Goal: Task Accomplishment & Management: Manage account settings

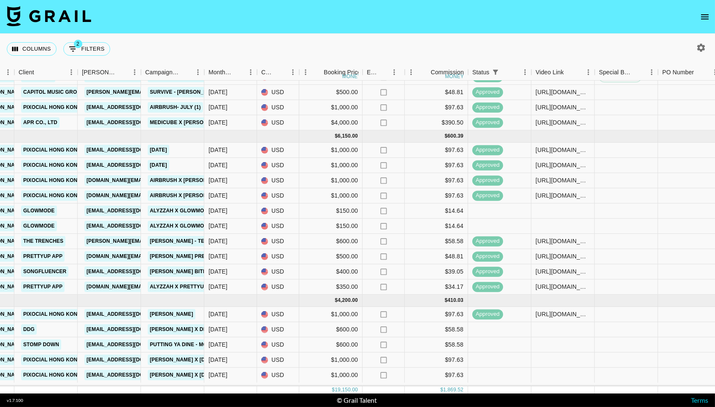
scroll to position [145, 266]
click at [700, 19] on icon "open drawer" at bounding box center [705, 17] width 10 height 10
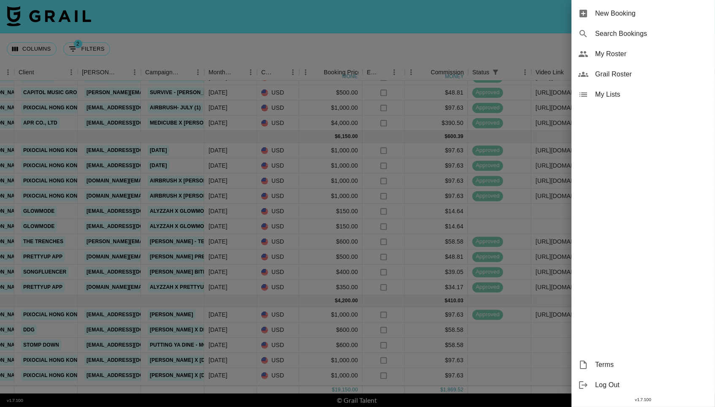
drag, startPoint x: 699, startPoint y: 19, endPoint x: 705, endPoint y: 19, distance: 5.9
click at [705, 19] on div "New Booking" at bounding box center [642, 13] width 143 height 20
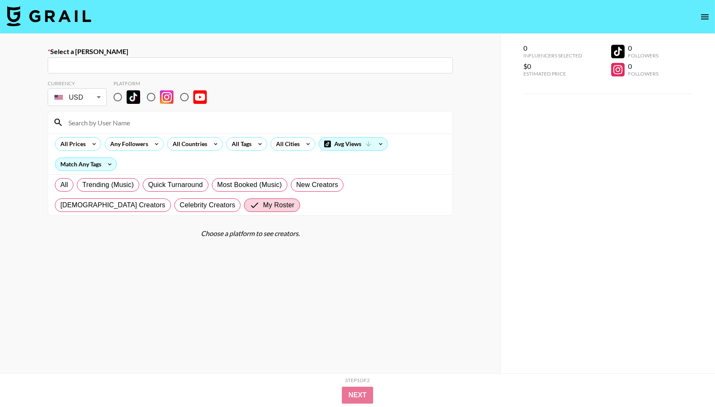
click at [607, 53] on div "0 Influencers Selected $0 Estimated Price 0 Followers 0 Followers" at bounding box center [590, 61] width 135 height 40
click at [605, 50] on div "0 Influencers Selected $0 Estimated Price 0 Followers 0 Followers" at bounding box center [590, 61] width 135 height 40
click at [124, 92] on input "radio" at bounding box center [118, 97] width 18 height 18
radio input "true"
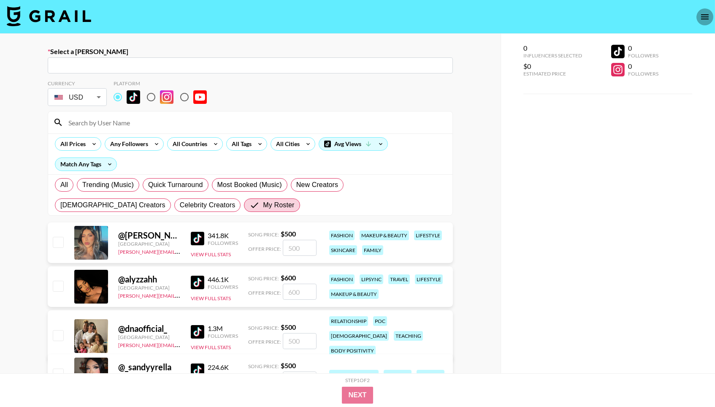
click at [696, 14] on button "open drawer" at bounding box center [704, 16] width 17 height 17
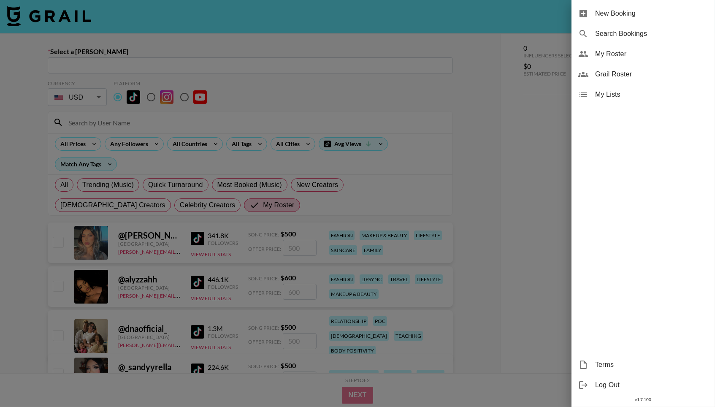
click at [707, 19] on div "New Booking" at bounding box center [642, 13] width 143 height 20
click at [503, 111] on div at bounding box center [357, 203] width 715 height 407
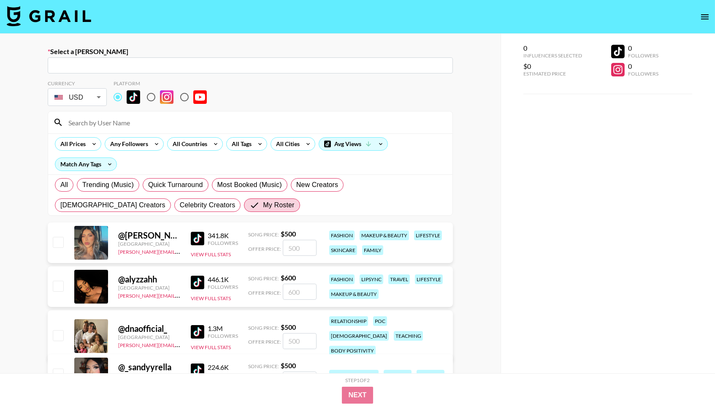
click at [695, 24] on nav at bounding box center [357, 17] width 715 height 34
click at [705, 17] on icon "open drawer" at bounding box center [705, 17] width 10 height 10
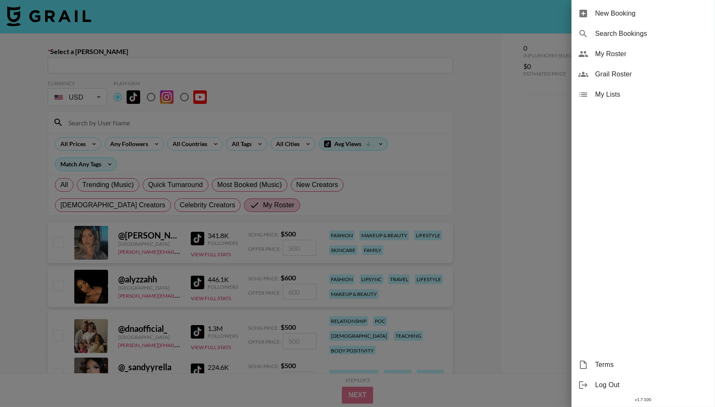
click at [626, 55] on span "My Roster" at bounding box center [651, 54] width 113 height 10
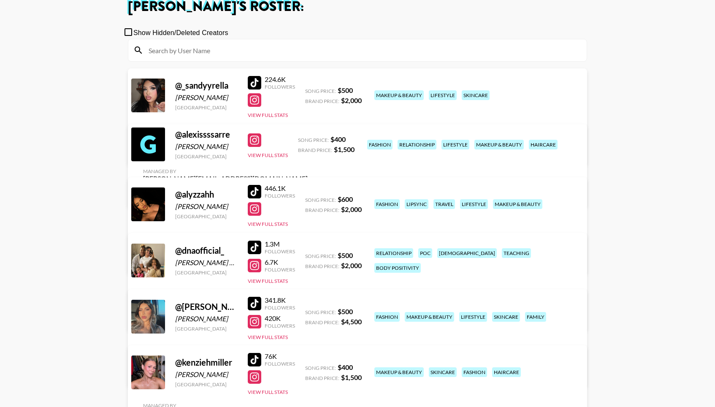
scroll to position [54, 0]
click at [278, 340] on button "View Full Stats" at bounding box center [268, 337] width 40 height 6
click at [343, 274] on div at bounding box center [357, 203] width 715 height 407
click at [308, 369] on link "View/Edit Details" at bounding box center [225, 373] width 165 height 8
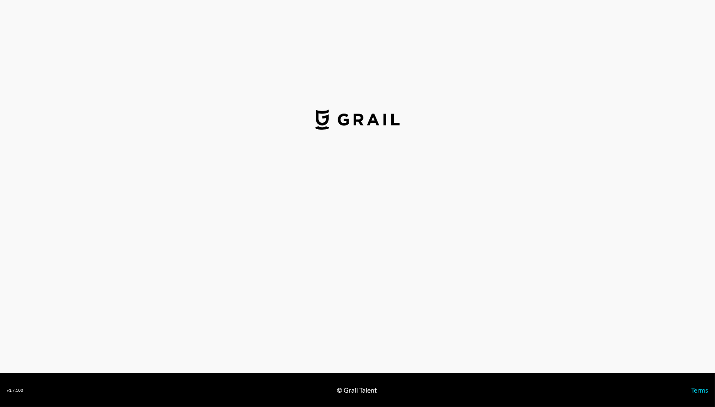
select select "USD"
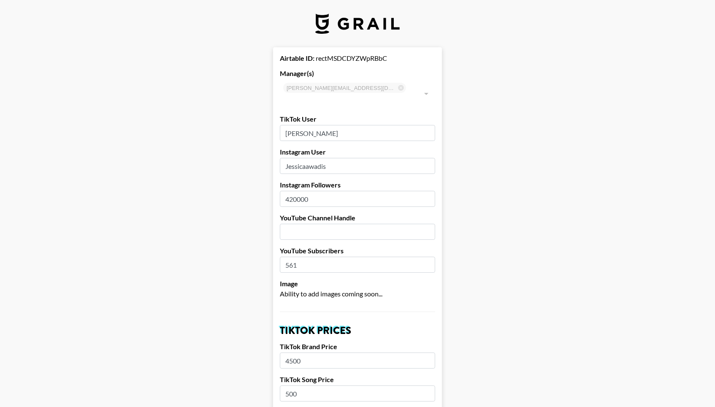
scroll to position [20, 0]
